Goal: Task Accomplishment & Management: Complete application form

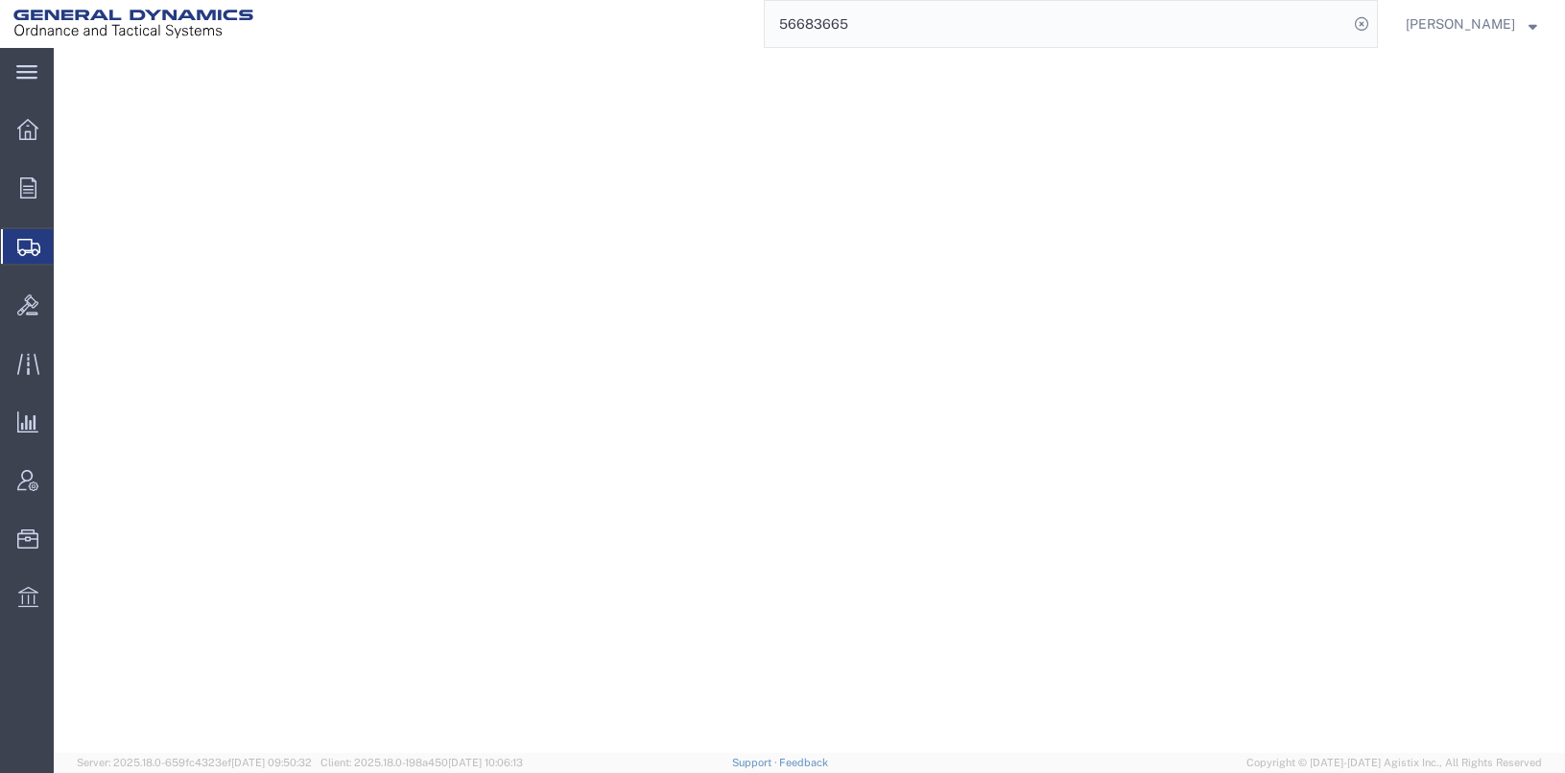
select select
select select "DEPARTMENT"
select select "1763975"
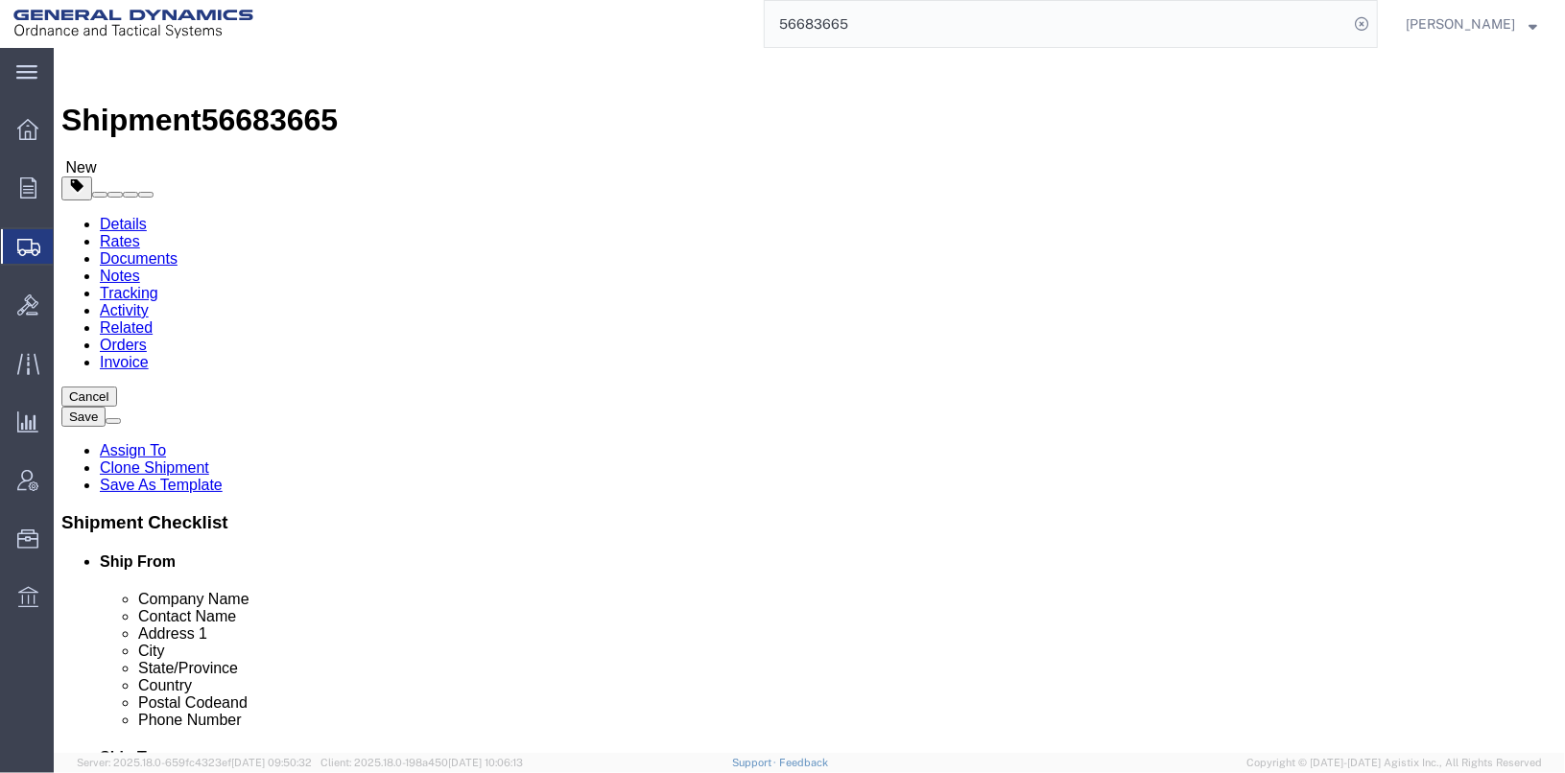
scroll to position [91, 0]
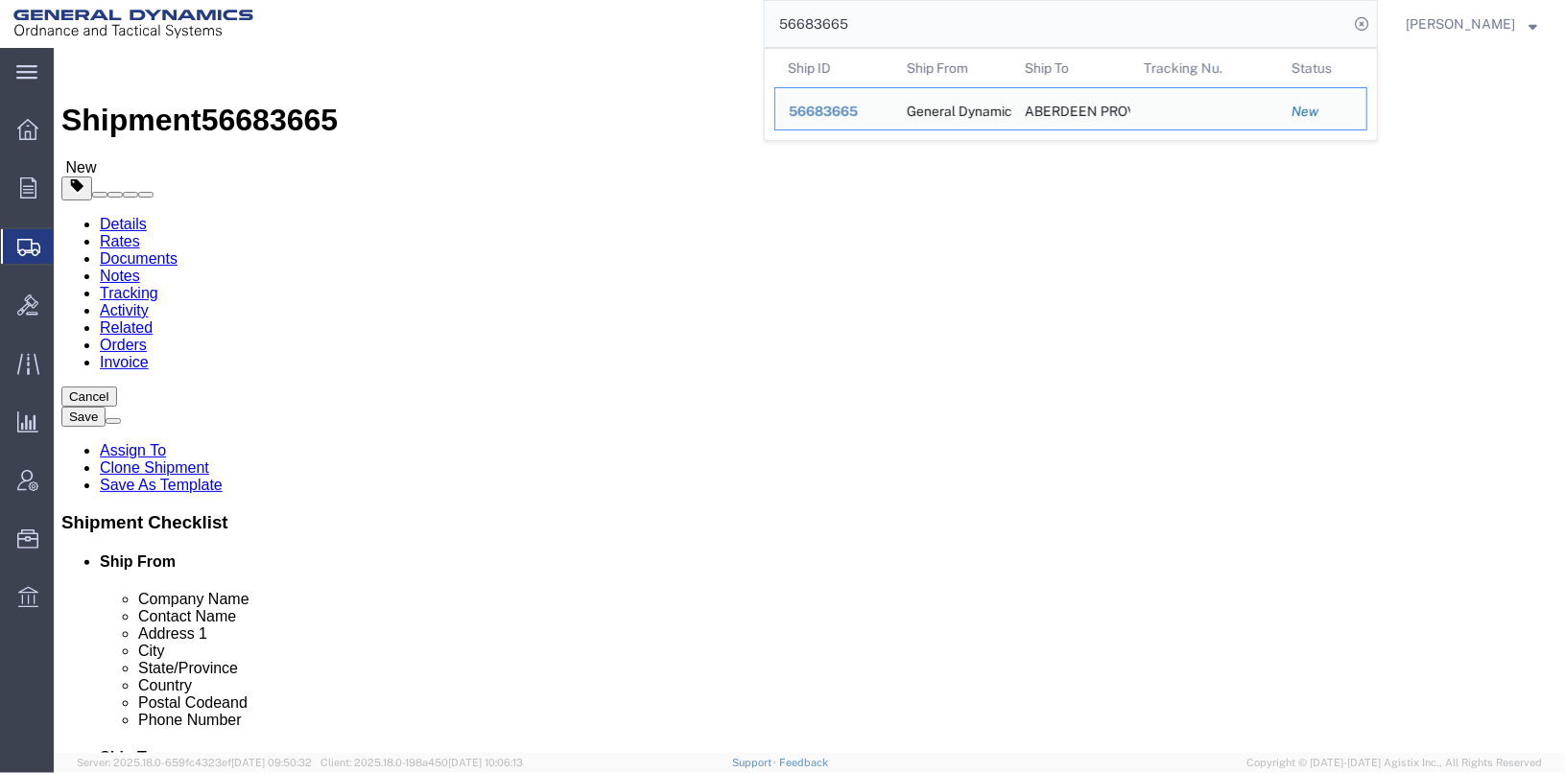
drag, startPoint x: 883, startPoint y: 25, endPoint x: 753, endPoint y: 12, distance: 130.1
click at [753, 12] on div "56683665 Ship ID Ship From Ship To Tracking Nu. Status Ship ID 56683665 Ship Fr…" at bounding box center [822, 24] width 1111 height 48
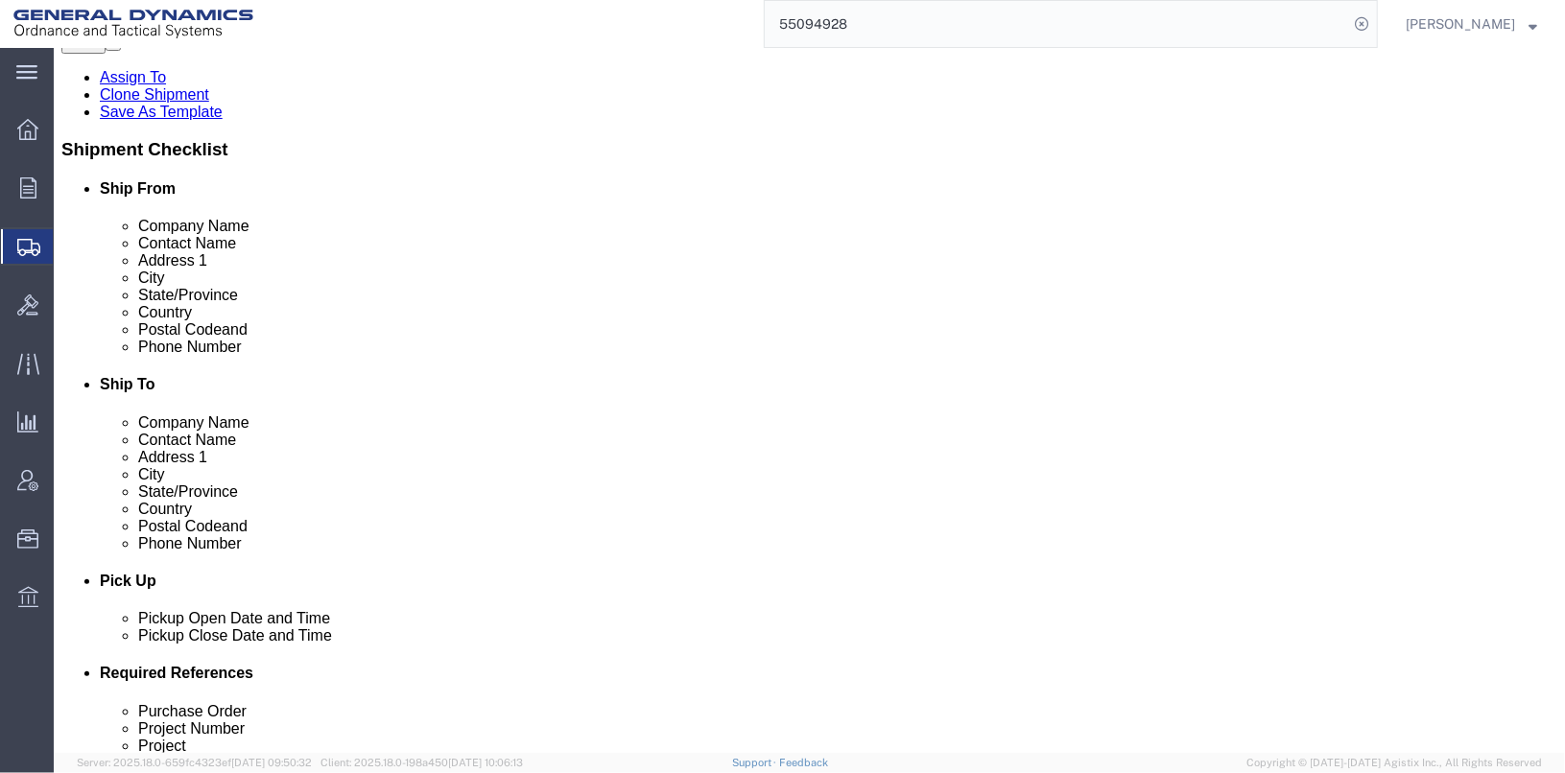
scroll to position [672, 0]
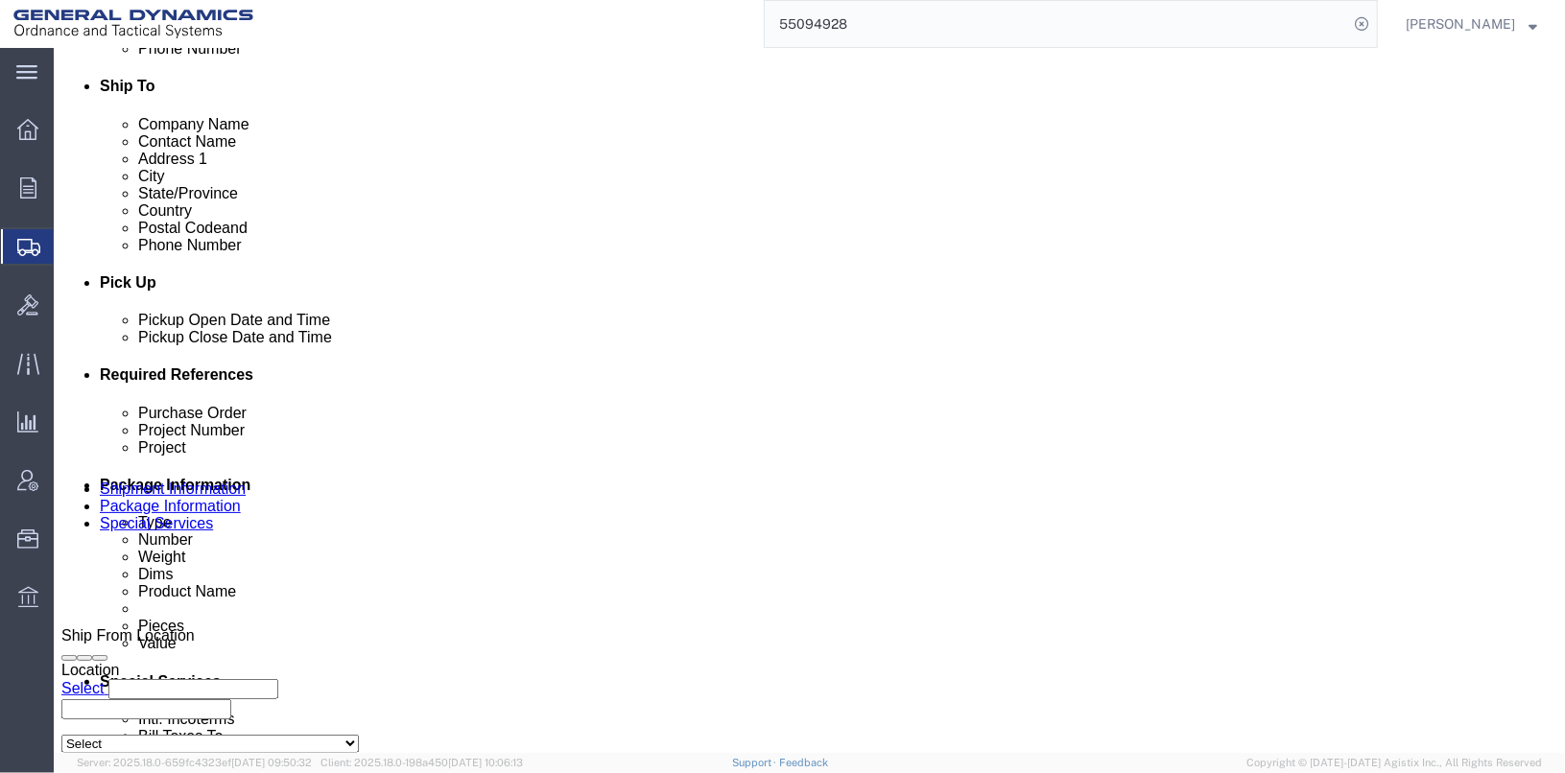
click div "[DATE] 9:55 AM"
click button "Apply"
click div "[DATE] 8:55 AM"
click button "Apply"
click button "Save"
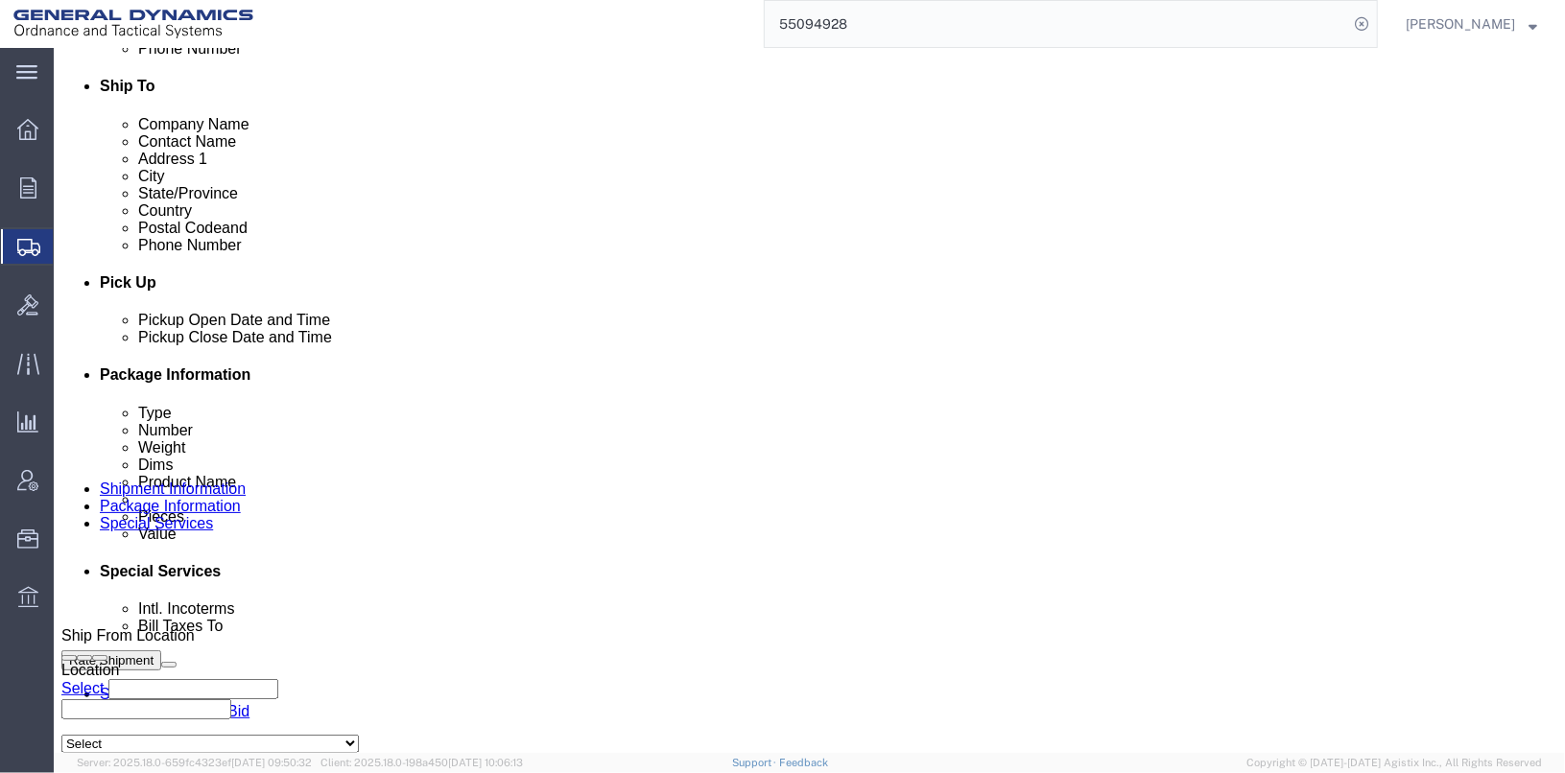
click button "Save"
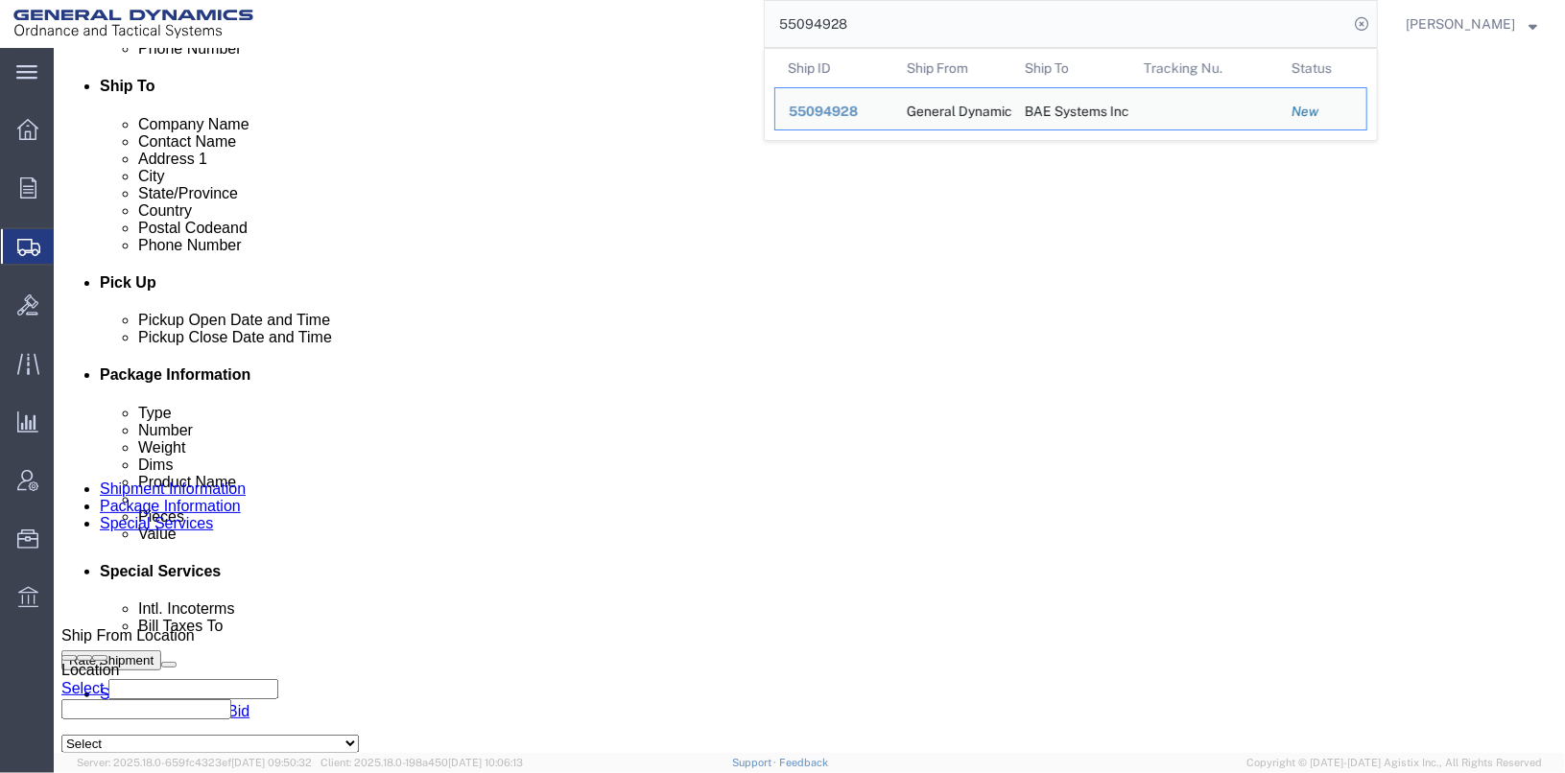
drag, startPoint x: 880, startPoint y: 22, endPoint x: 748, endPoint y: 12, distance: 131.8
click at [748, 12] on div "55094928 Ship ID Ship From Ship To Tracking Nu. Status Ship ID 55094928 Ship Fr…" at bounding box center [822, 24] width 1111 height 48
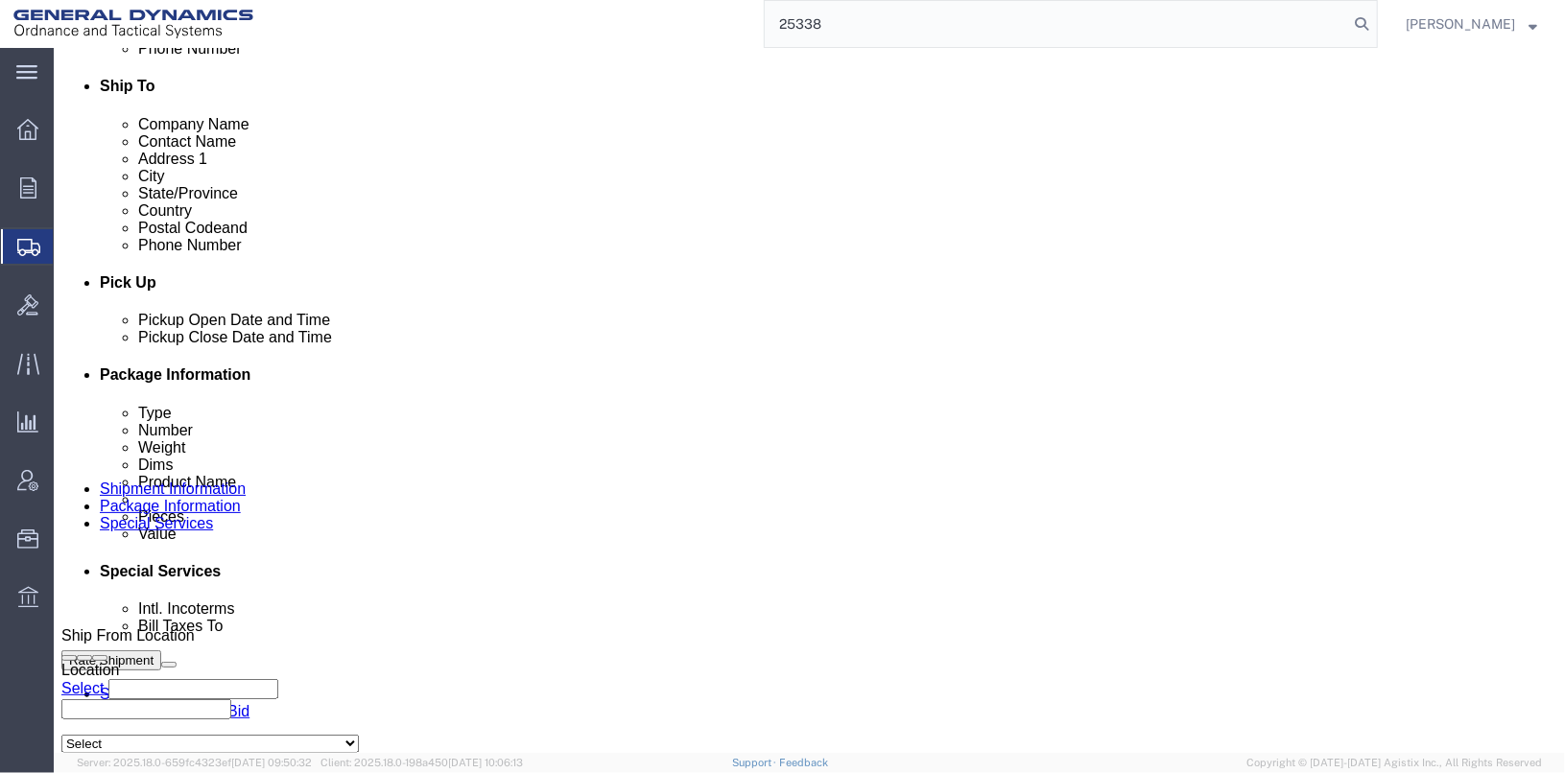
type input "25338"
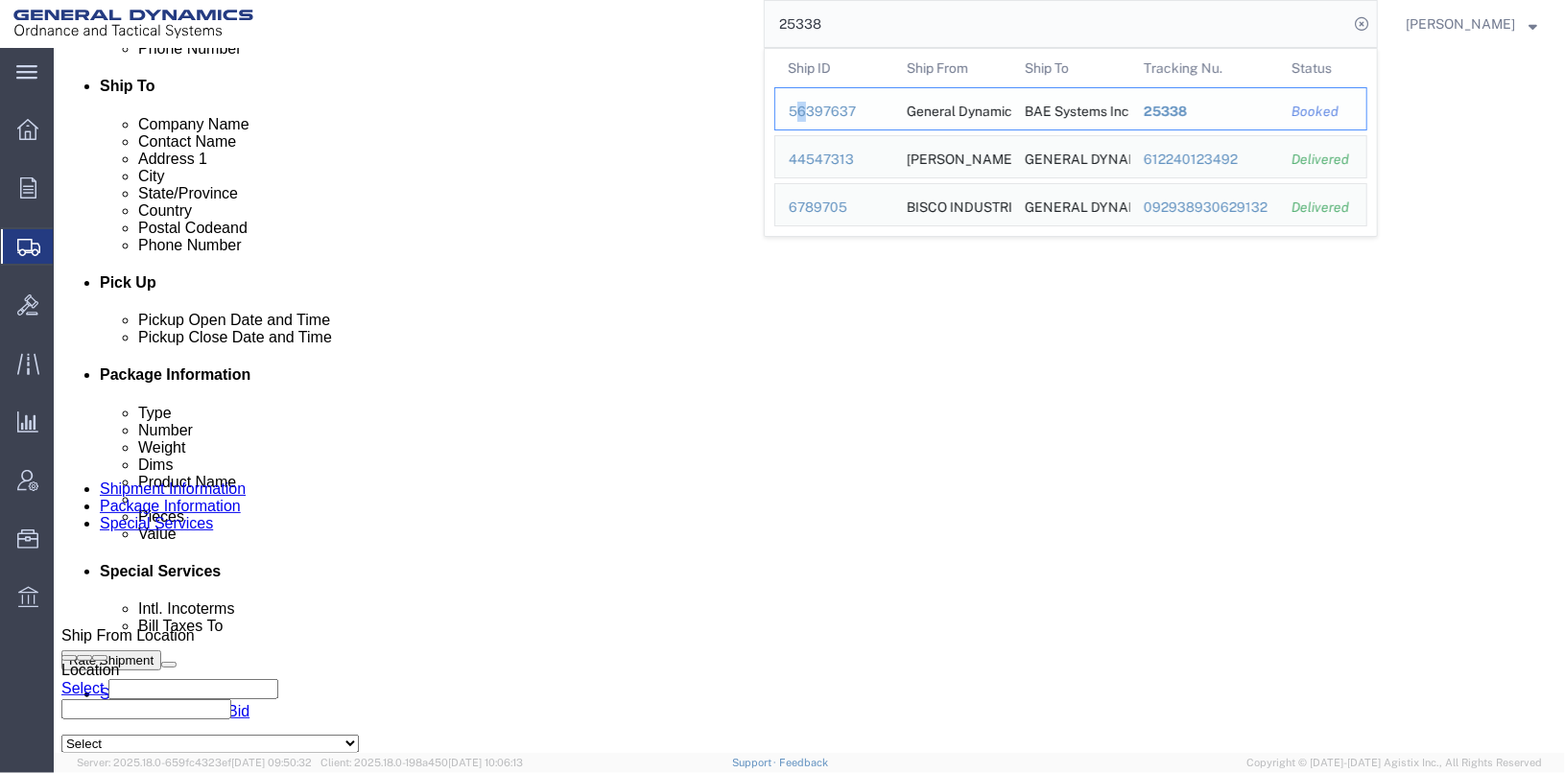
click at [830, 111] on div "56397637" at bounding box center [834, 112] width 91 height 20
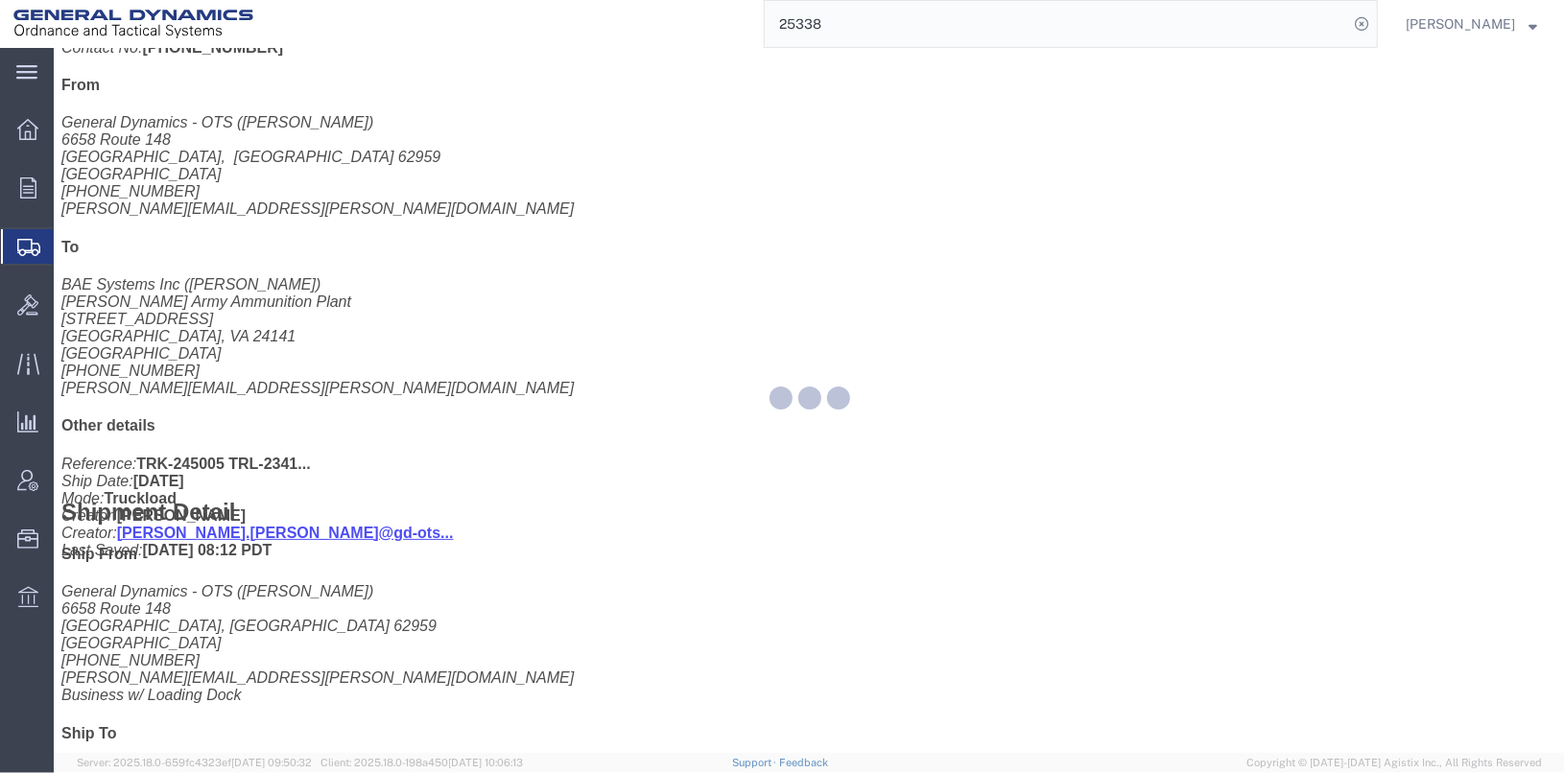
scroll to position [672, 0]
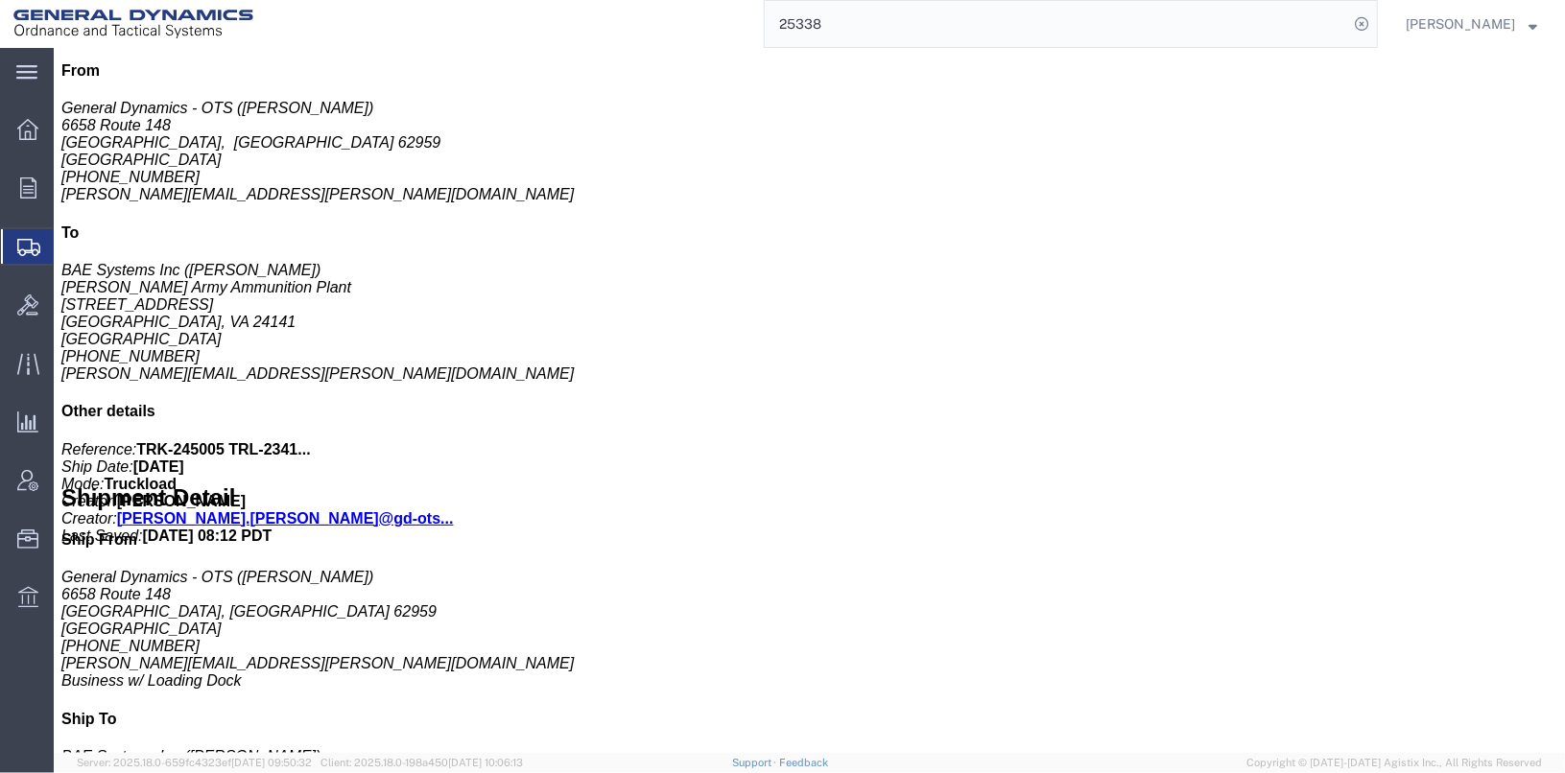
click link "Clone Shipment"
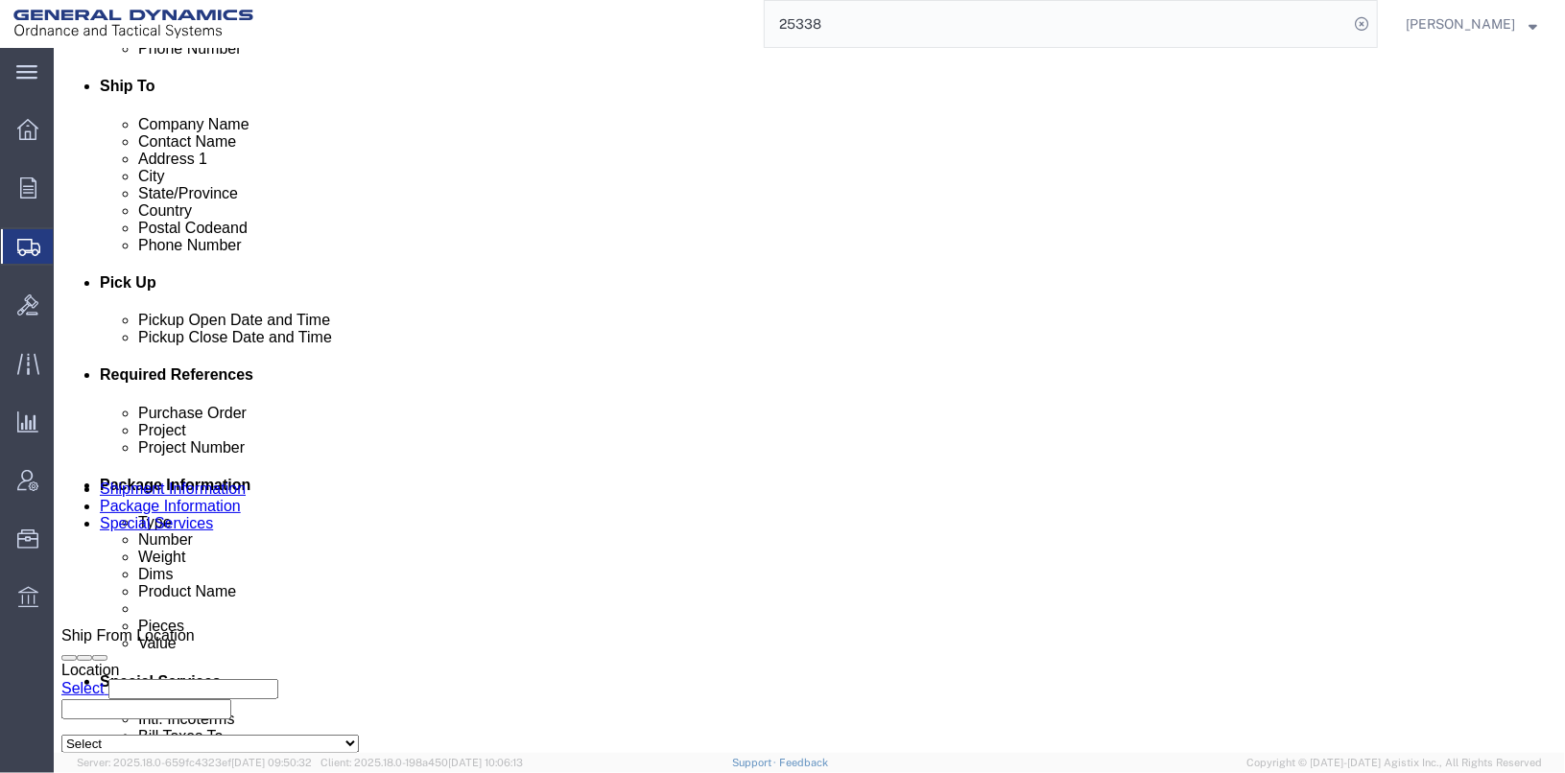
click input "25338"
type input "25405"
click input "5437194/5437195"
click input "5437699/5437195"
type input "5437699/5437700"
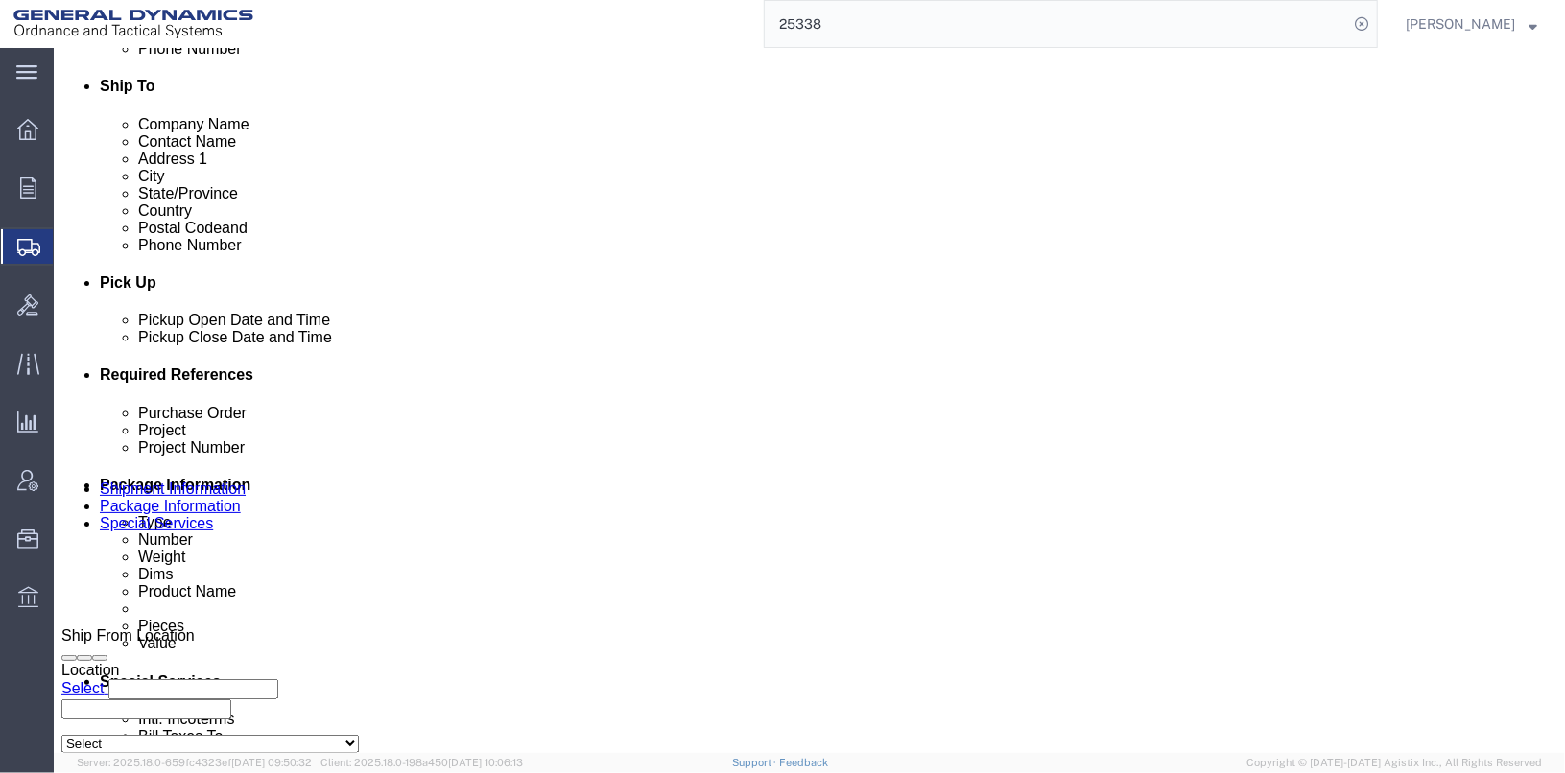
click div "Project"
click input "TRK-245005 TRL-234100"
click input "TRK- TRL-234100"
type input "TRK- TRL-"
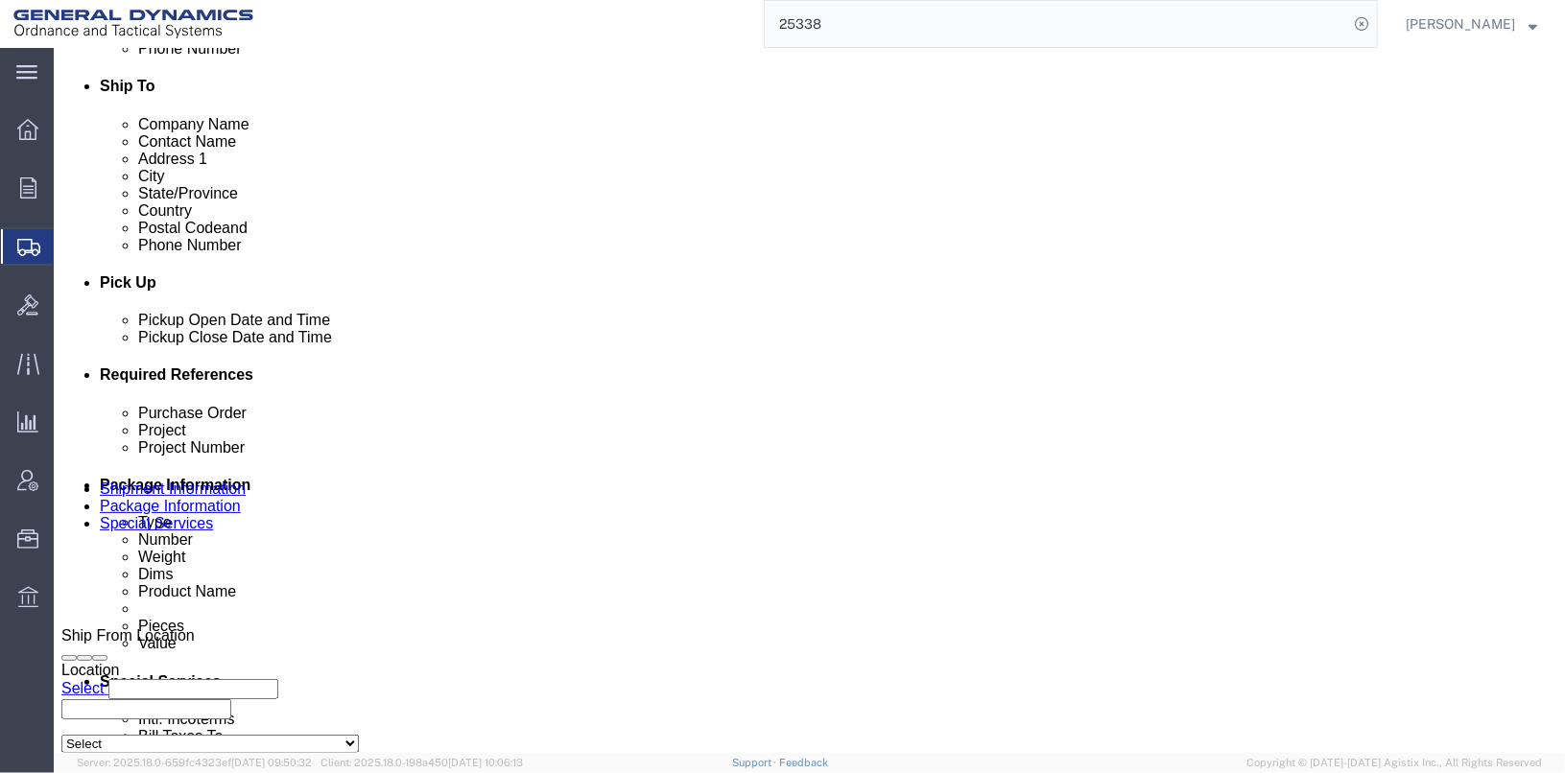
click div "Select Account Type Activity ID Airline Appointment Number ASN Batch Request # …"
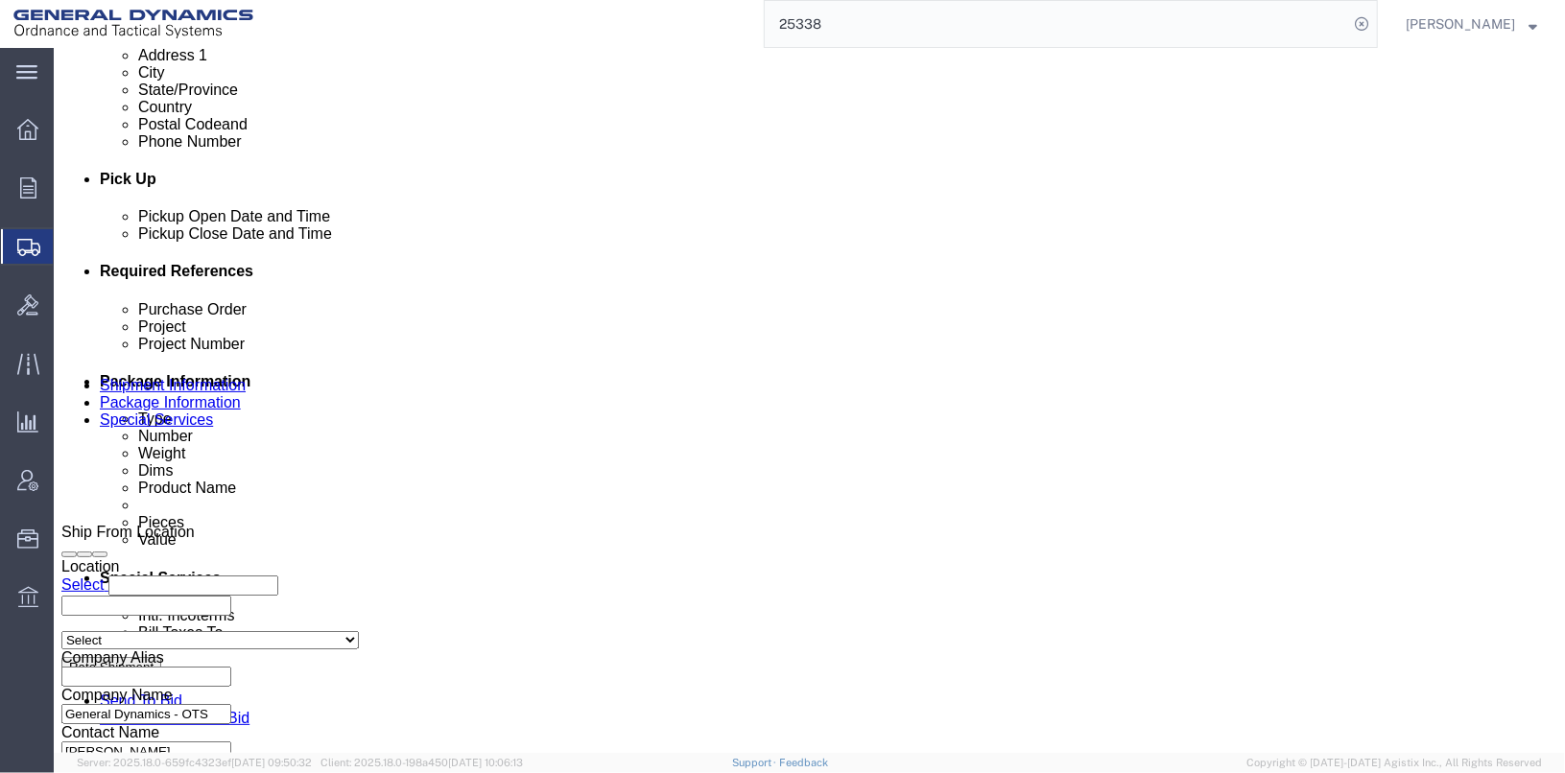
scroll to position [990, 0]
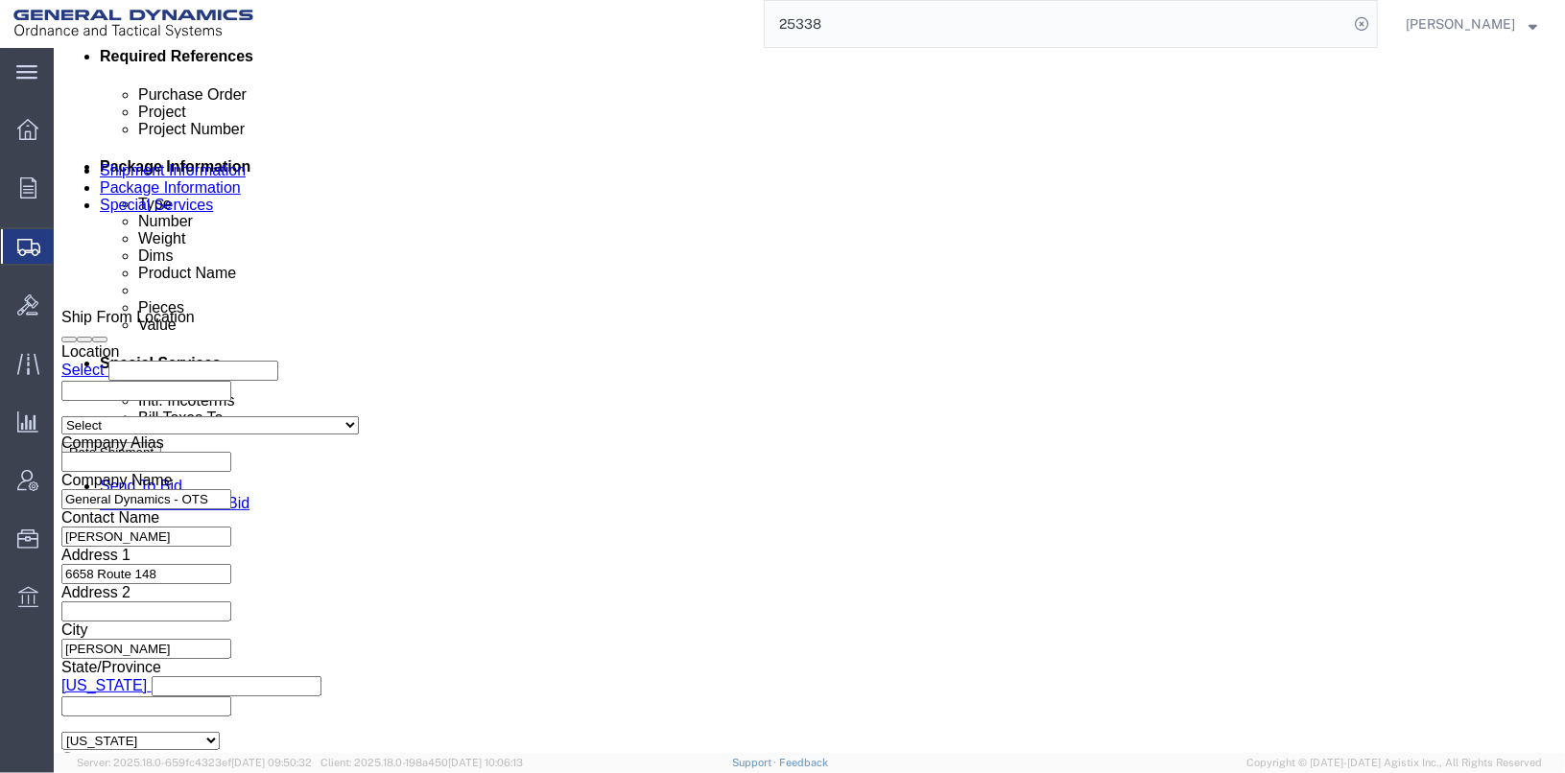
click button "Continue"
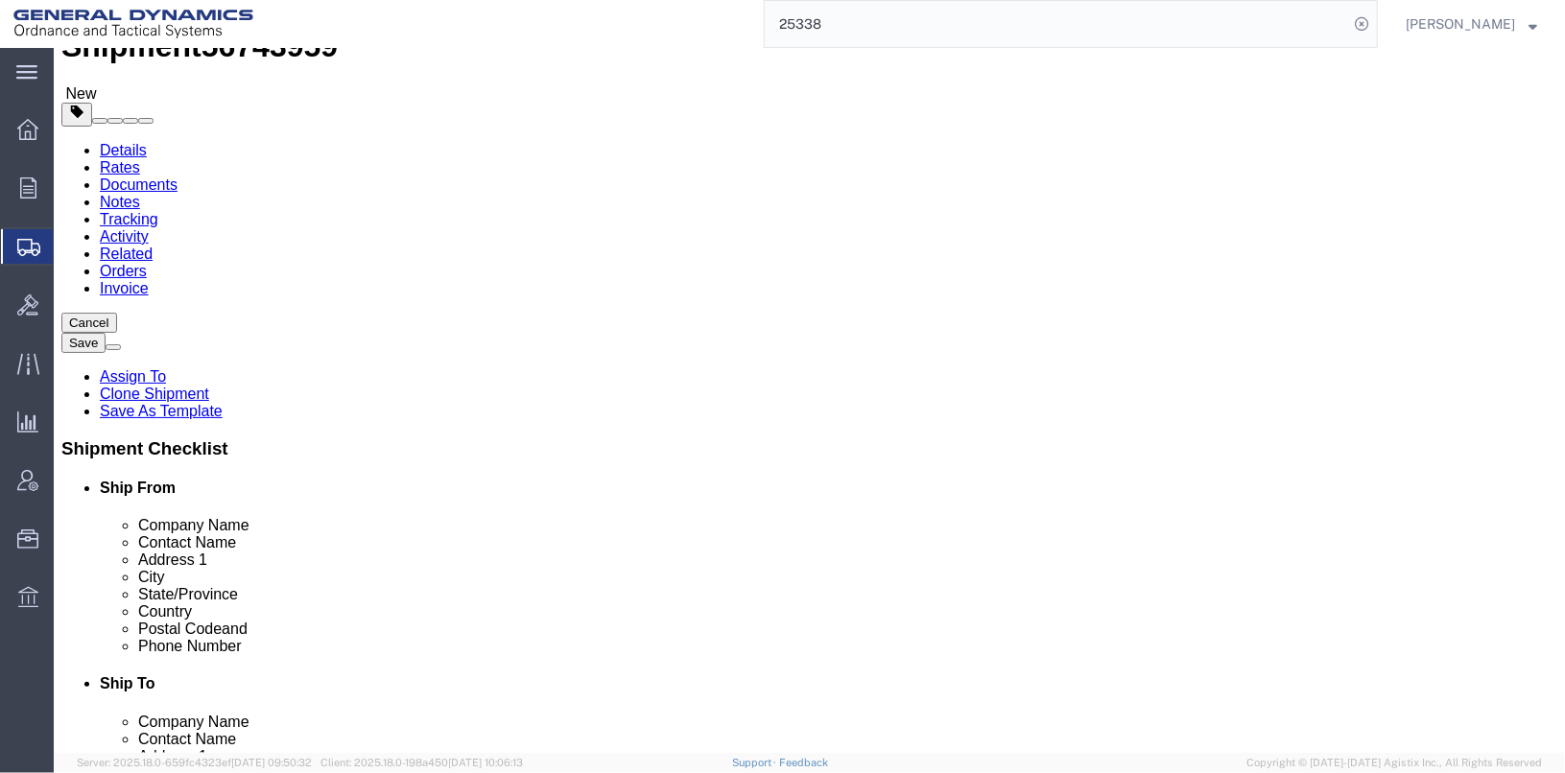
click dd "624.00 Each"
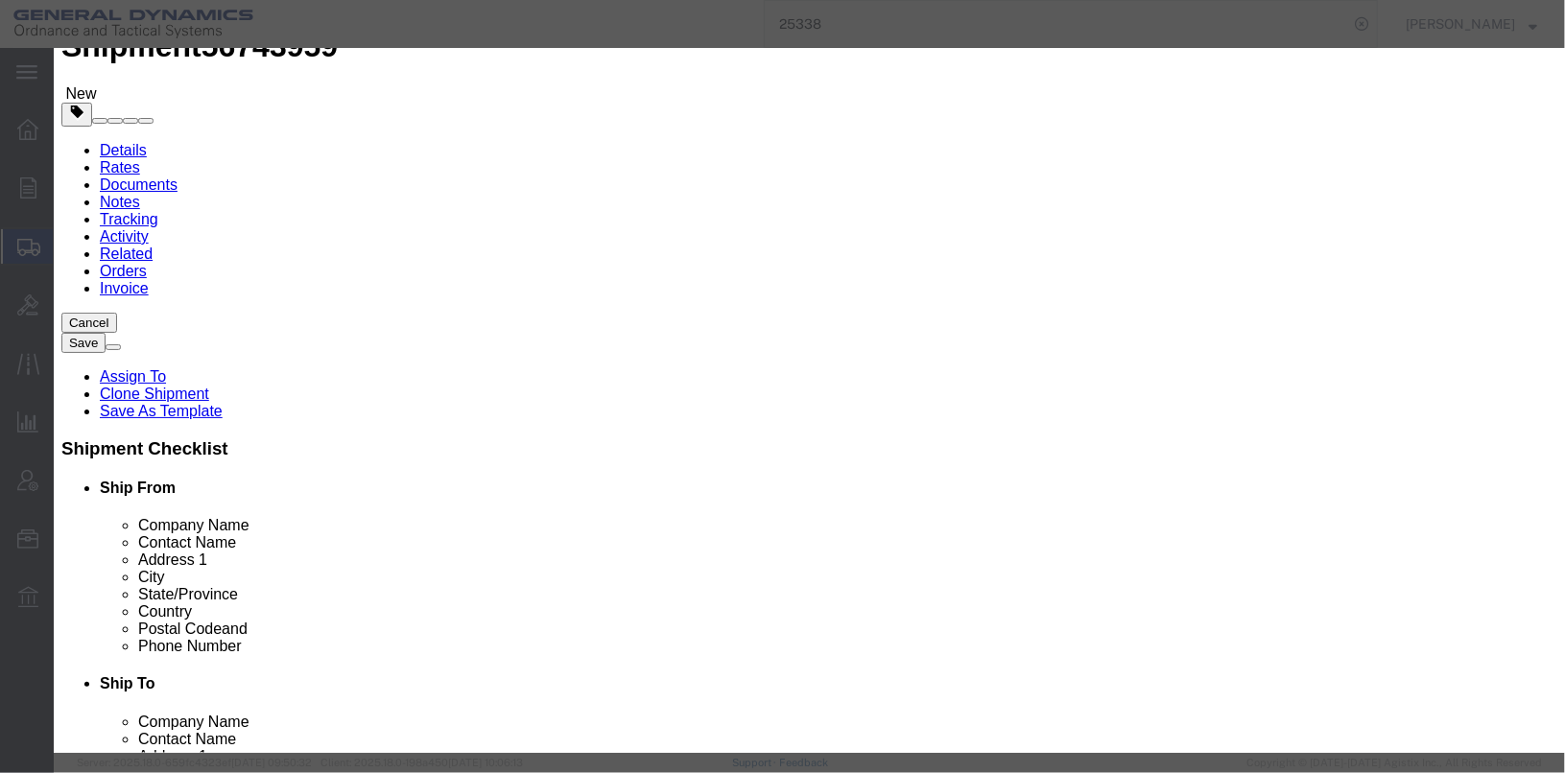
scroll to position [0, 0]
click button "Save & Close"
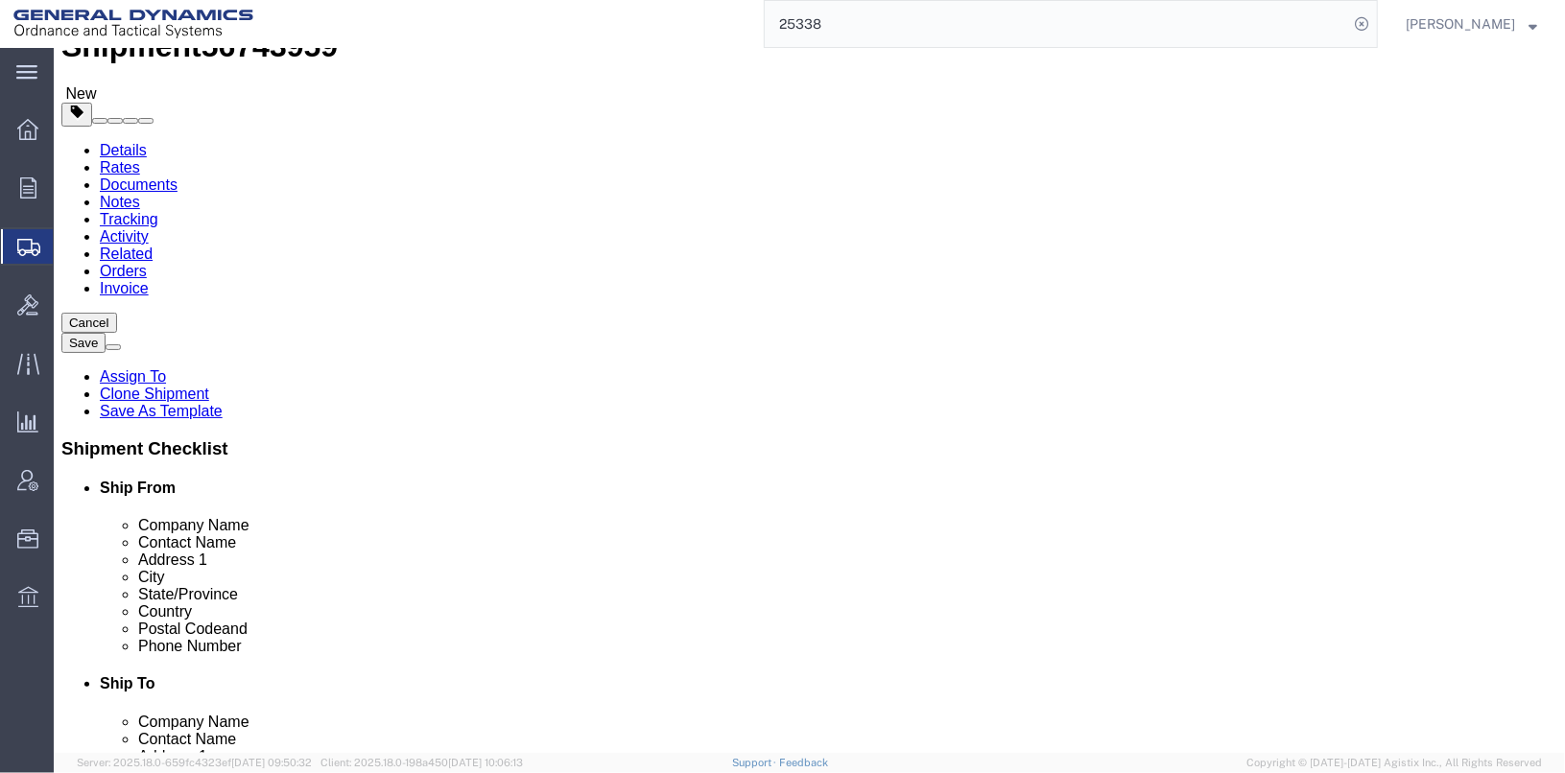
click link "Special Services"
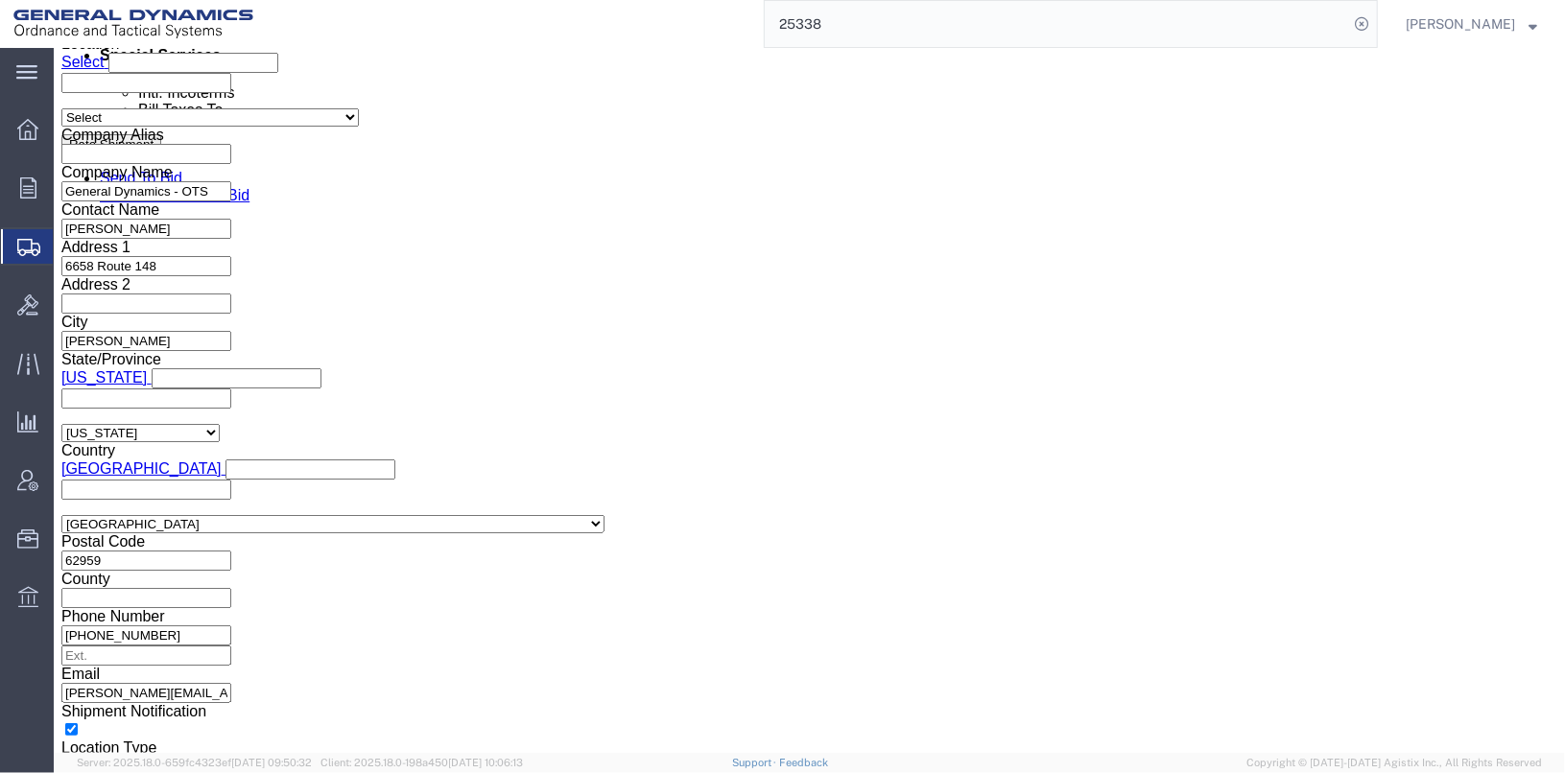
scroll to position [1321, 0]
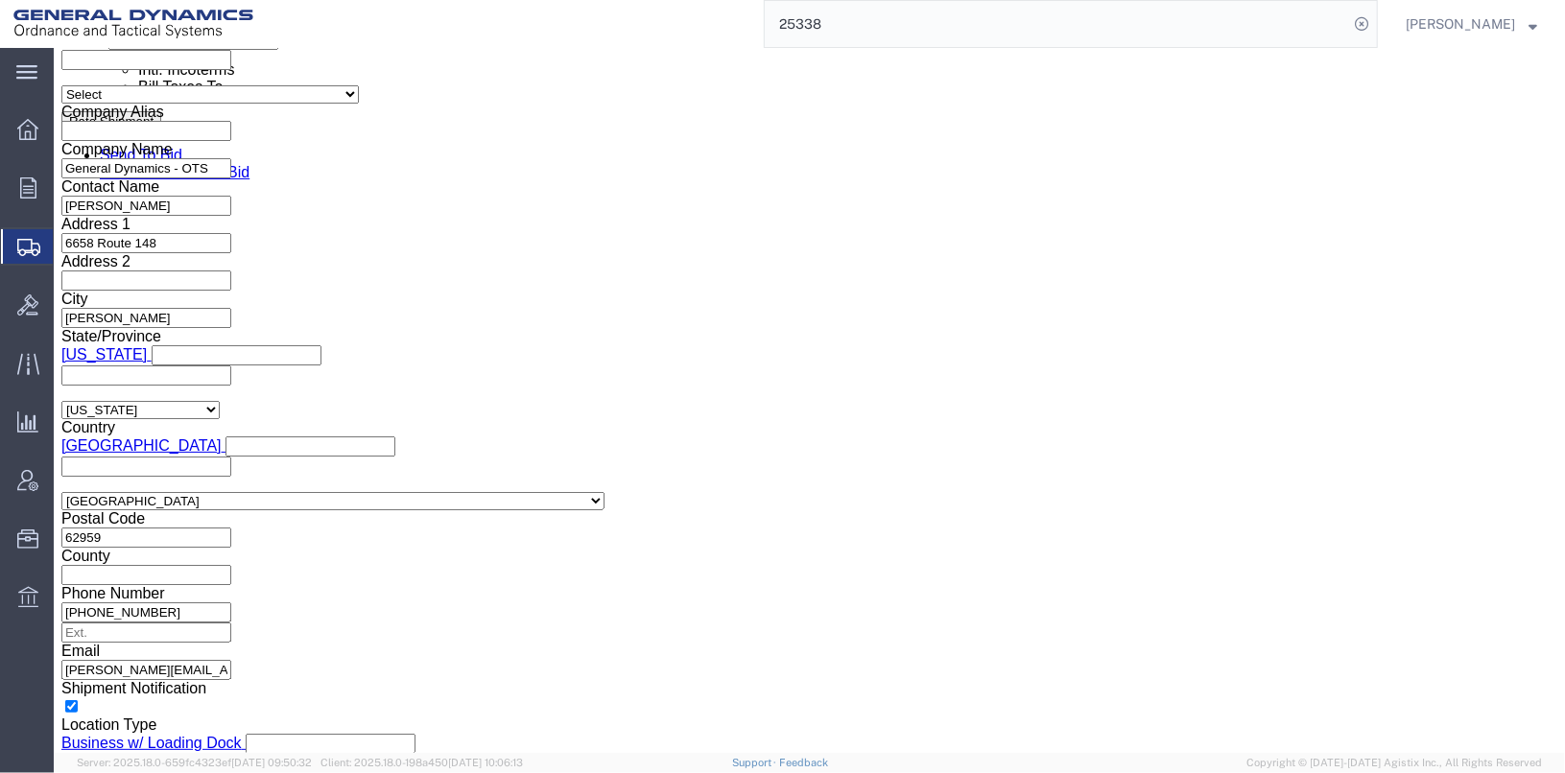
click button "Save"
click link "Shipment Information"
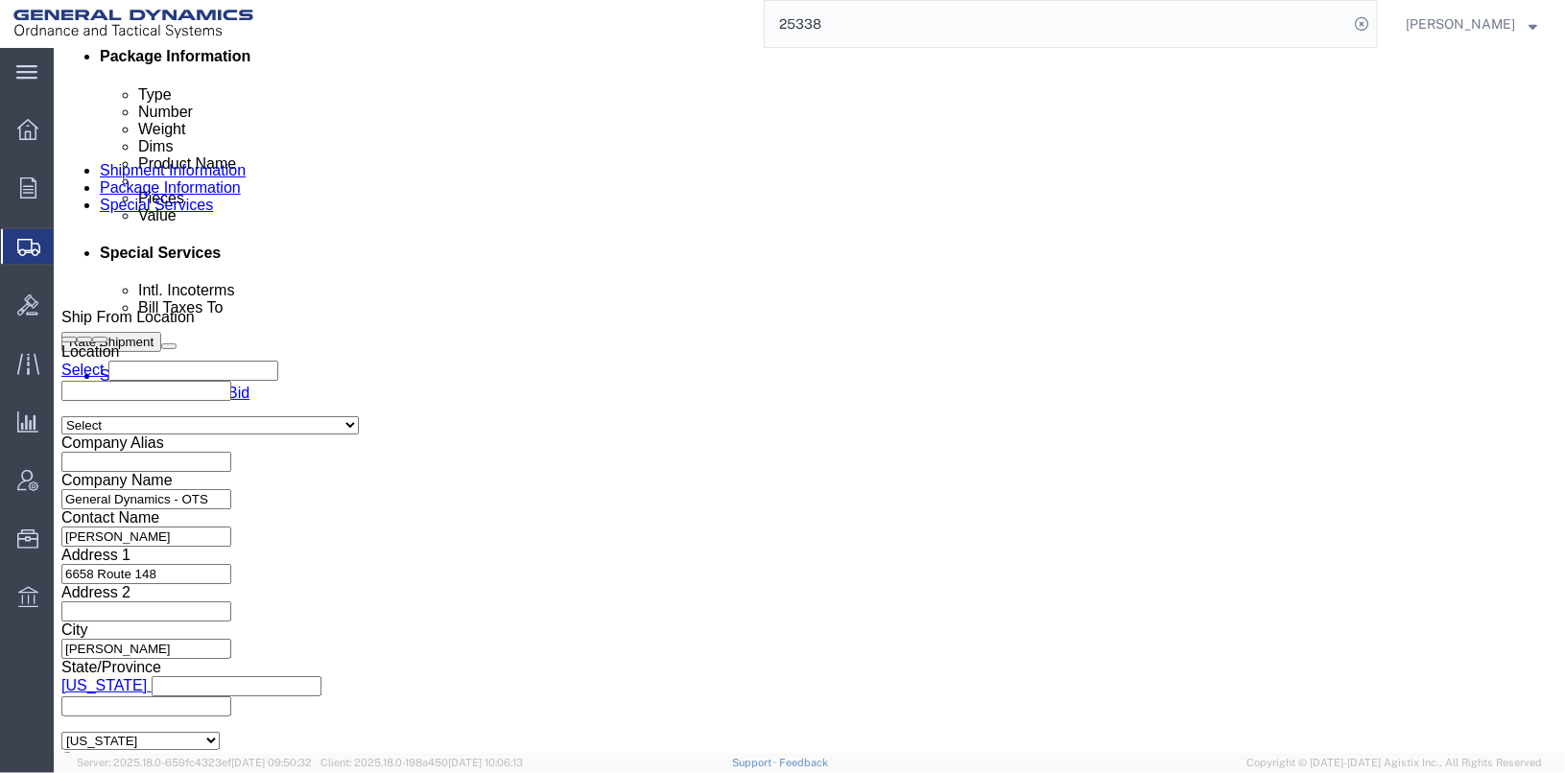
click icon
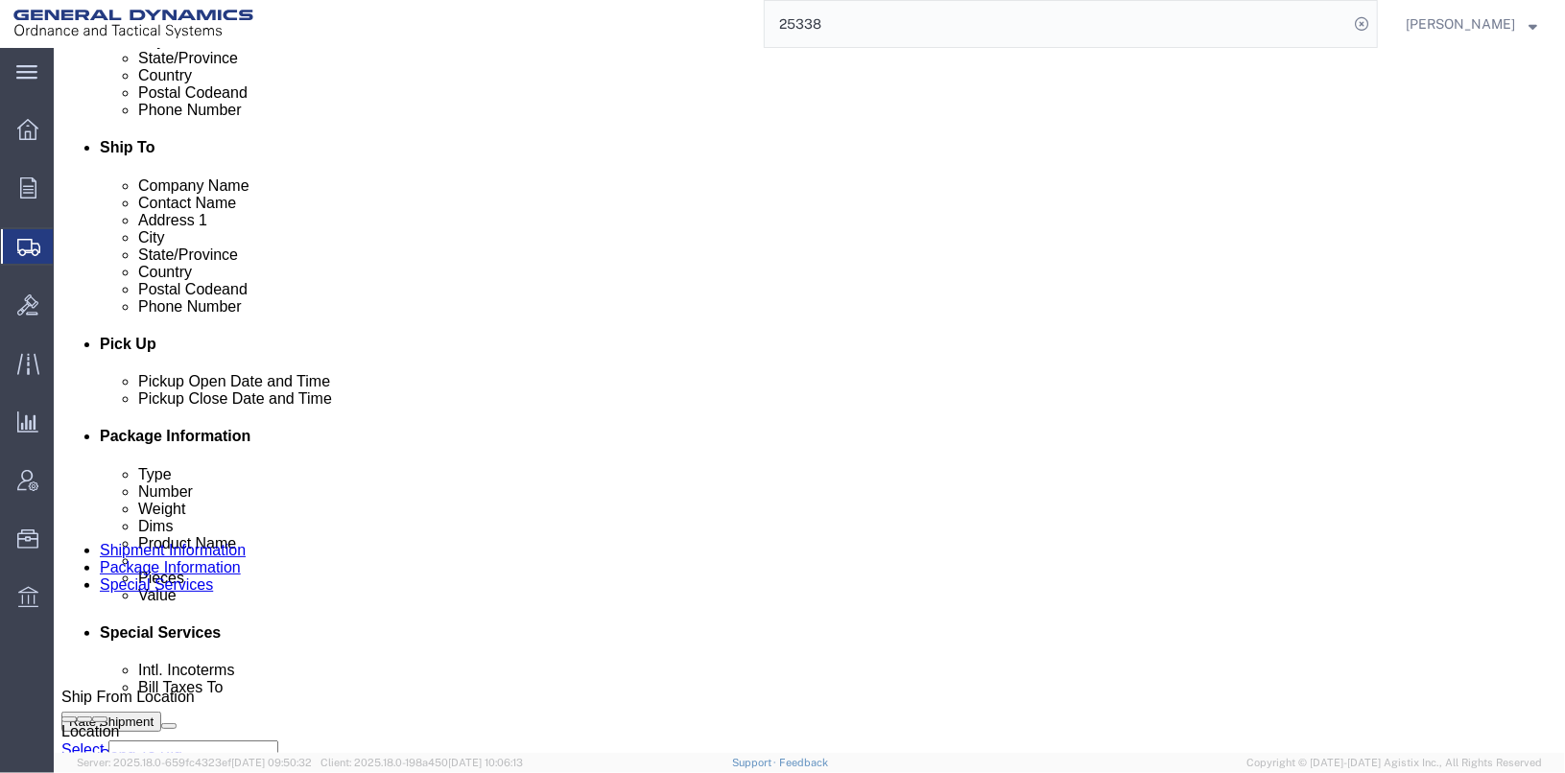
scroll to position [606, 0]
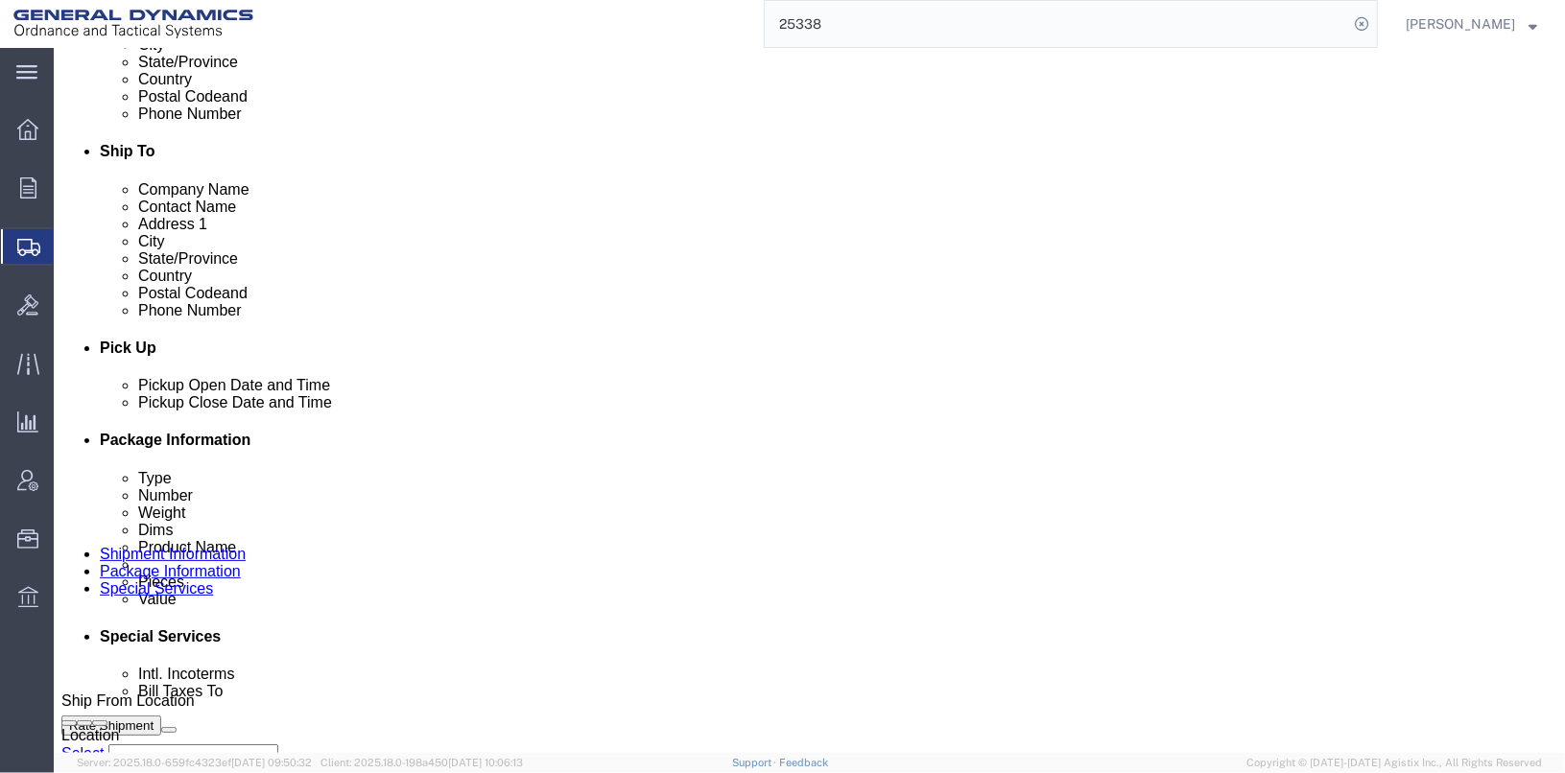
click div "[DATE] 1:49 PM"
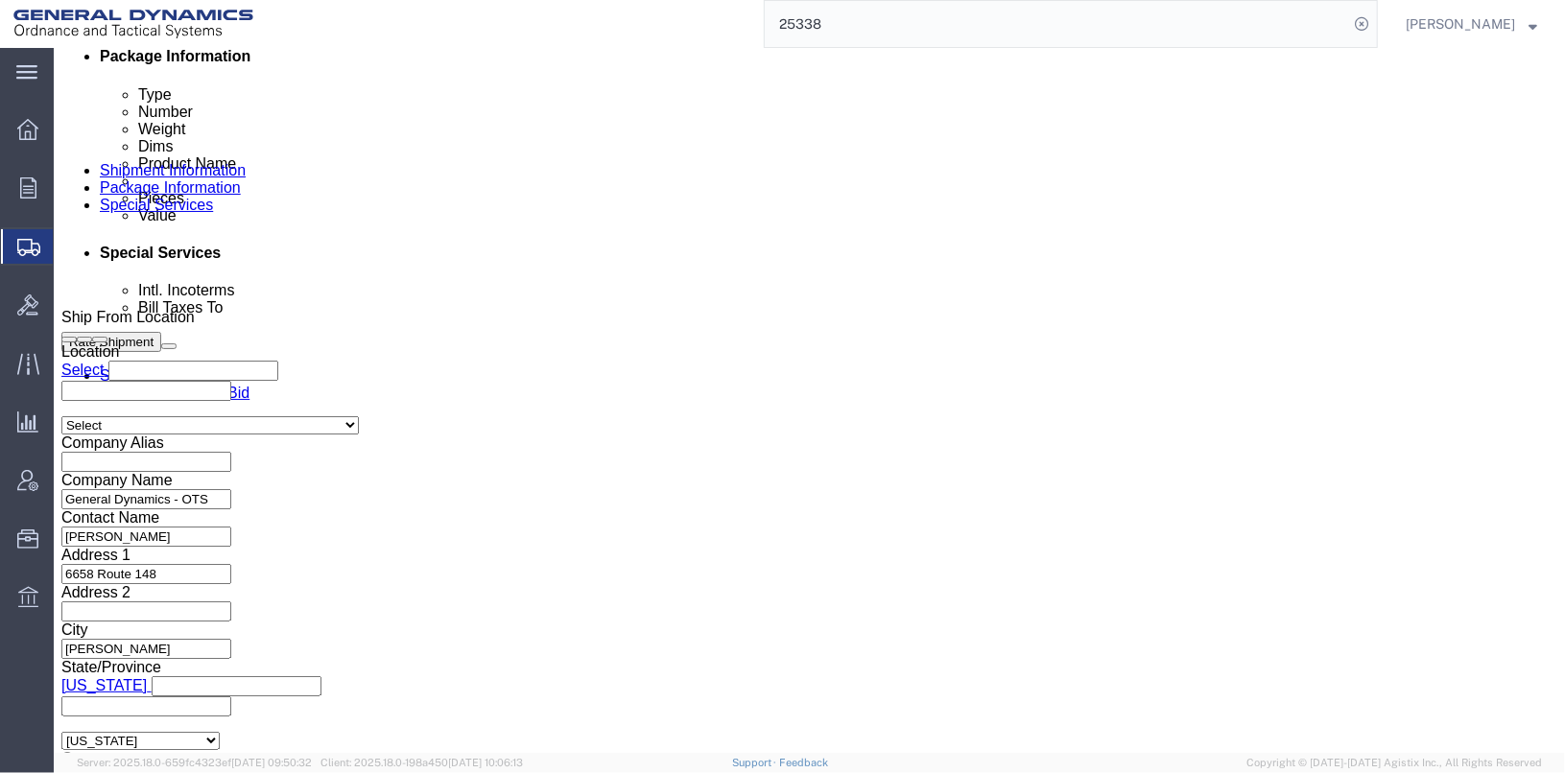
click button "Apply"
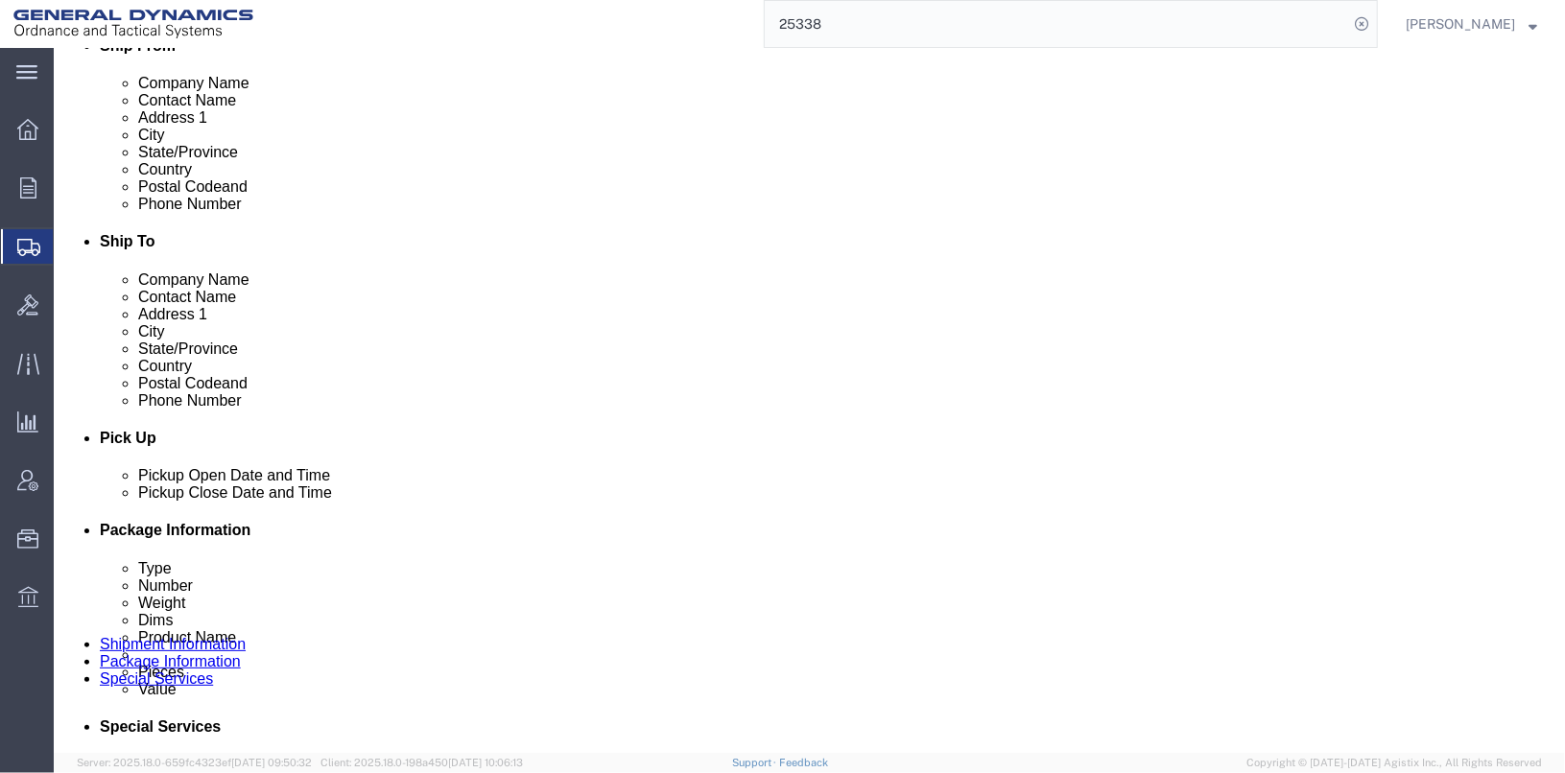
scroll to position [511, 0]
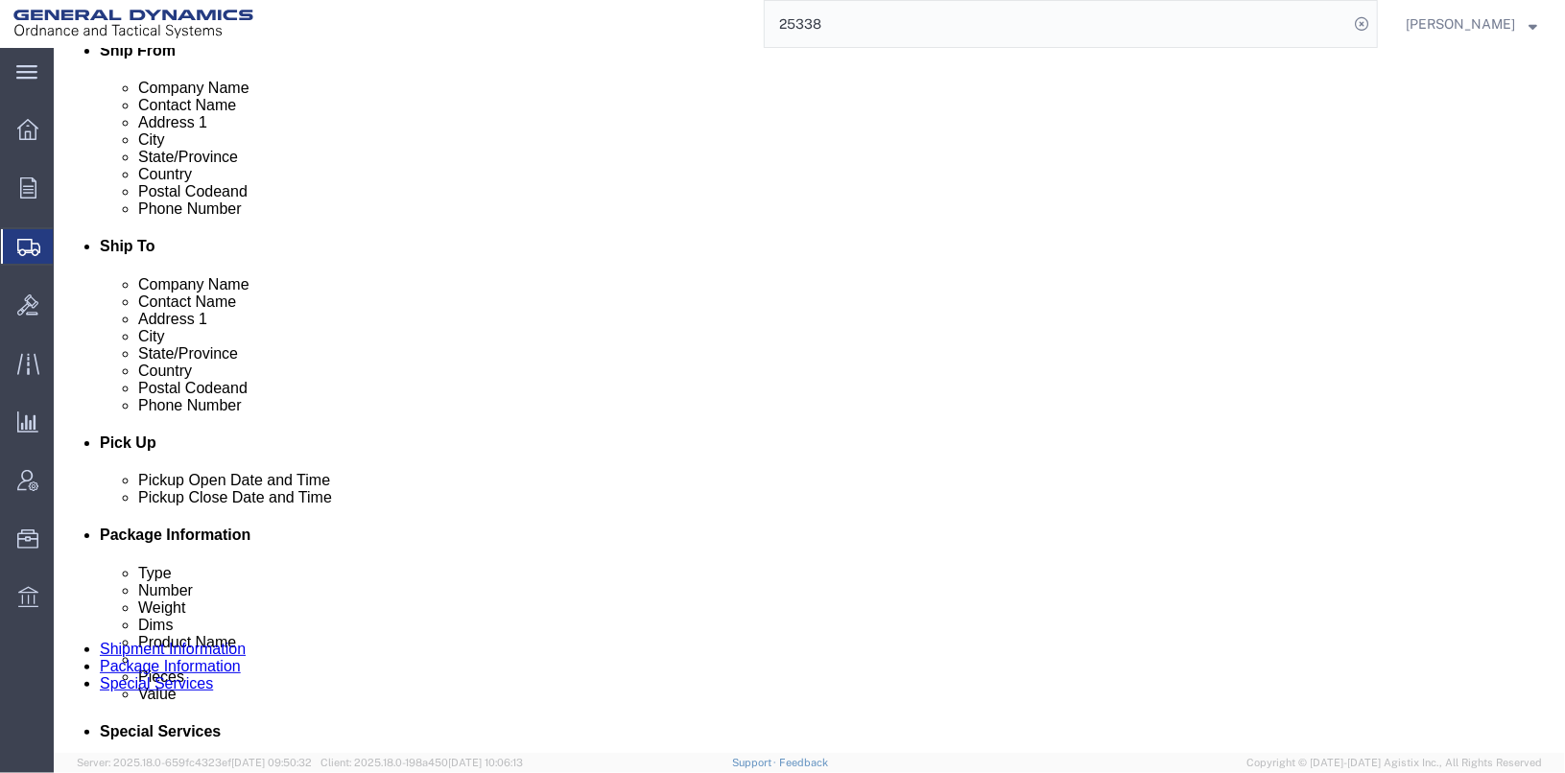
click div "[DATE] 11:10 AM"
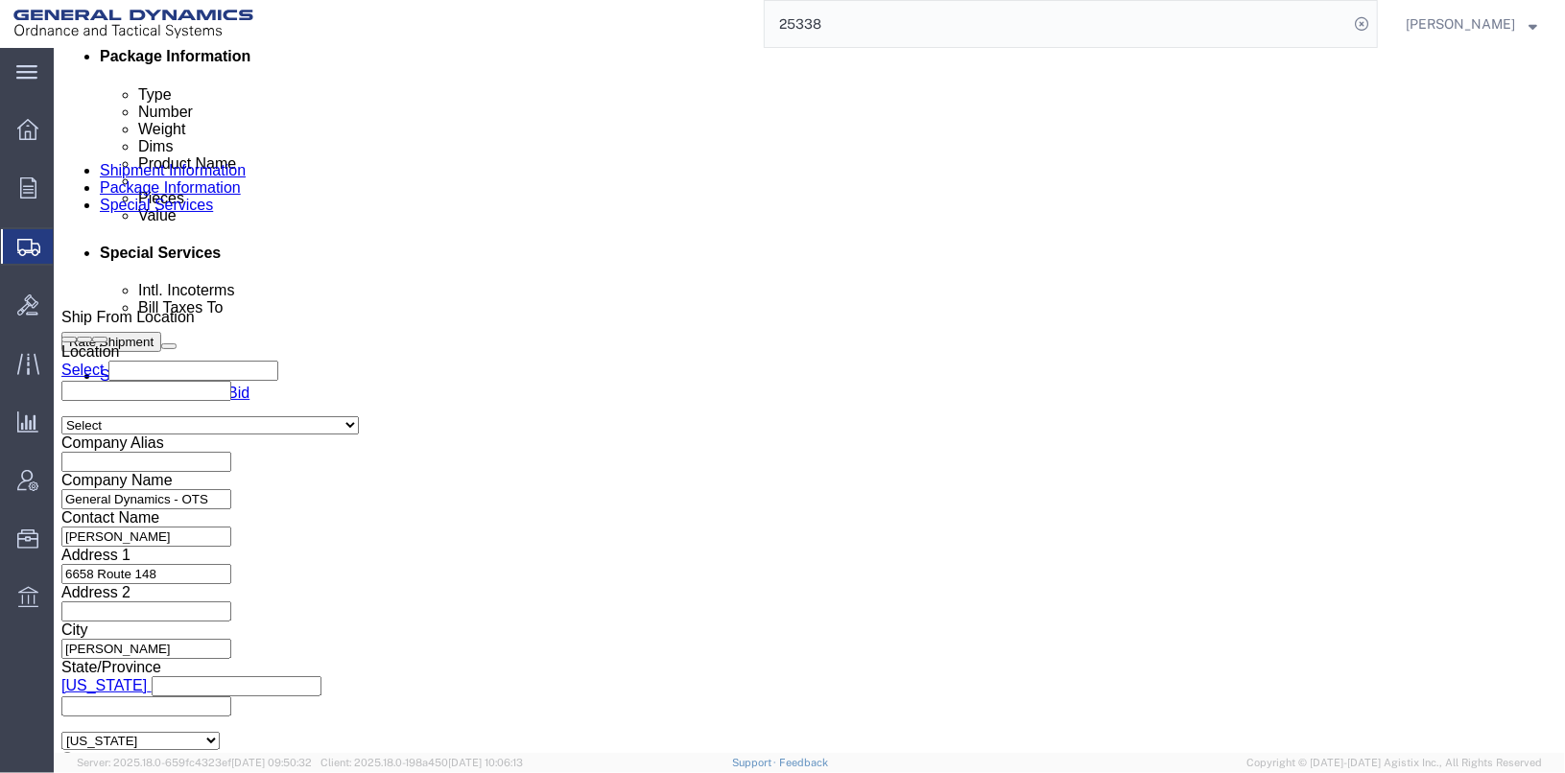
click input "11:10 AM"
type input "7:10 AM"
click button "Apply"
click button "Save"
